Goal: Information Seeking & Learning: Understand process/instructions

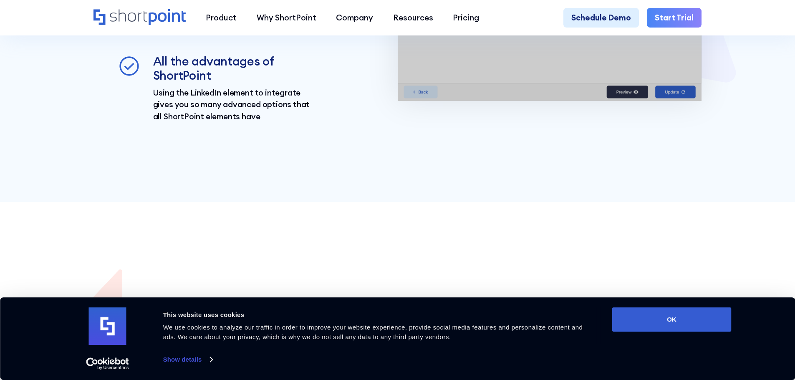
scroll to position [1335, 0]
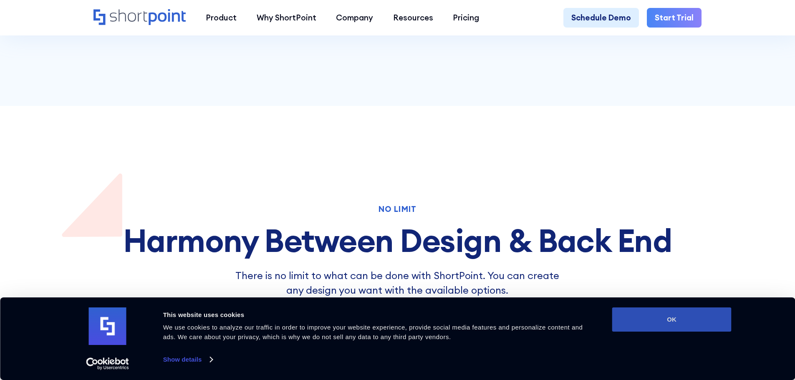
click at [684, 312] on button "OK" at bounding box center [671, 320] width 119 height 24
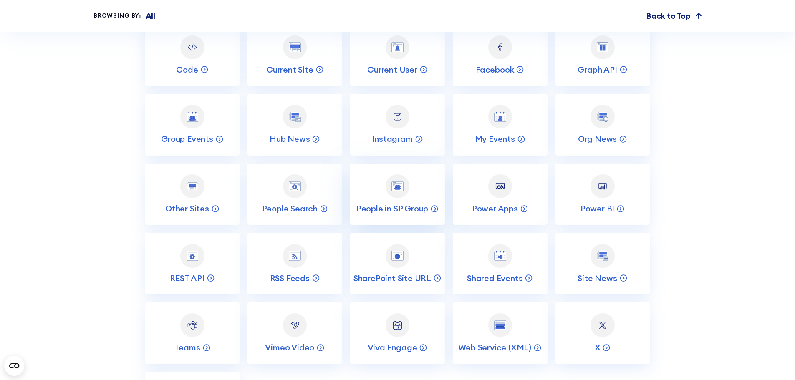
scroll to position [2462, 0]
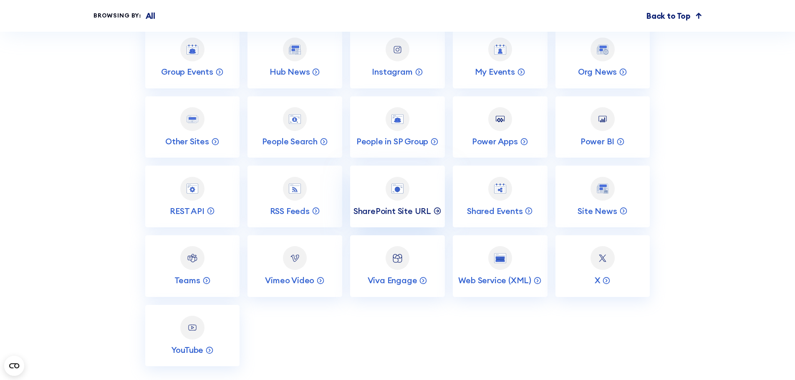
click at [404, 217] on p "SharePoint Site URL" at bounding box center [392, 211] width 78 height 11
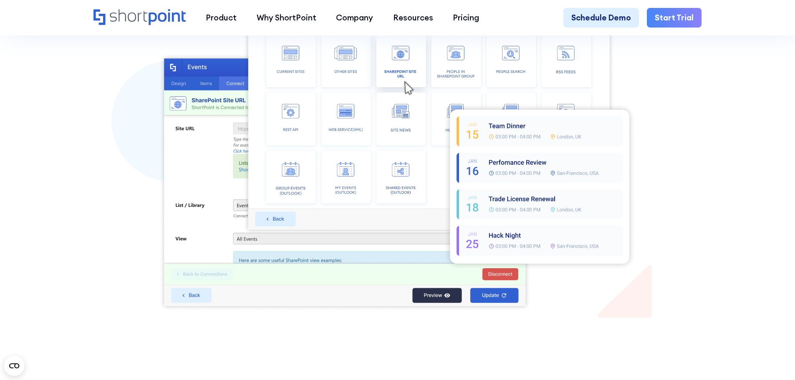
scroll to position [417, 0]
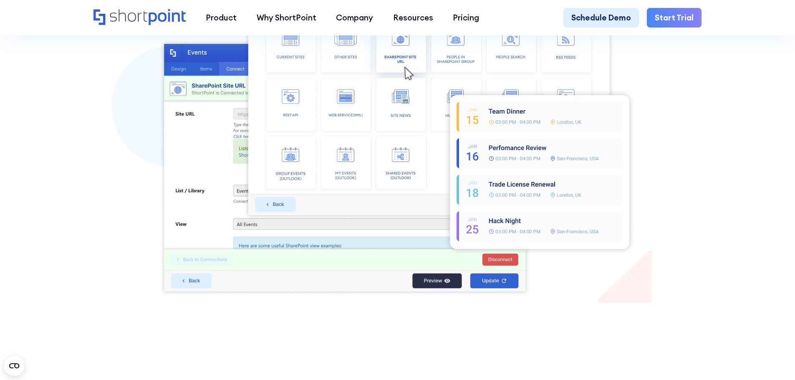
click at [267, 296] on img at bounding box center [397, 129] width 477 height 334
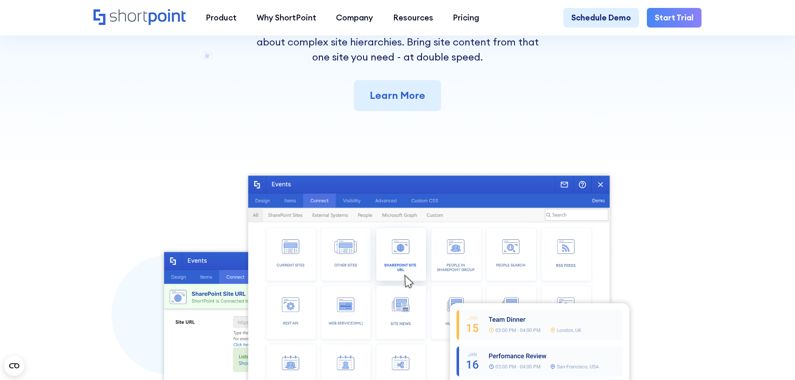
scroll to position [209, 0]
